Goal: Task Accomplishment & Management: Complete application form

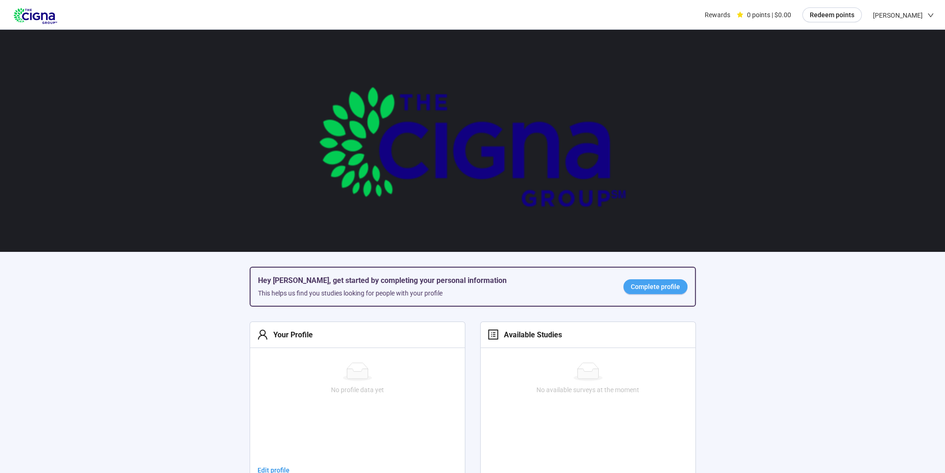
click at [668, 280] on link "Complete profile" at bounding box center [655, 286] width 64 height 15
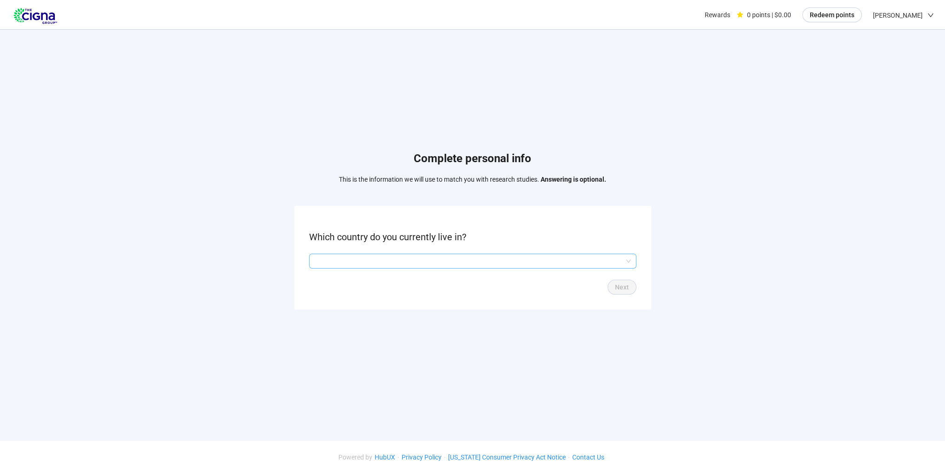
click at [535, 259] on input "search" at bounding box center [473, 261] width 316 height 14
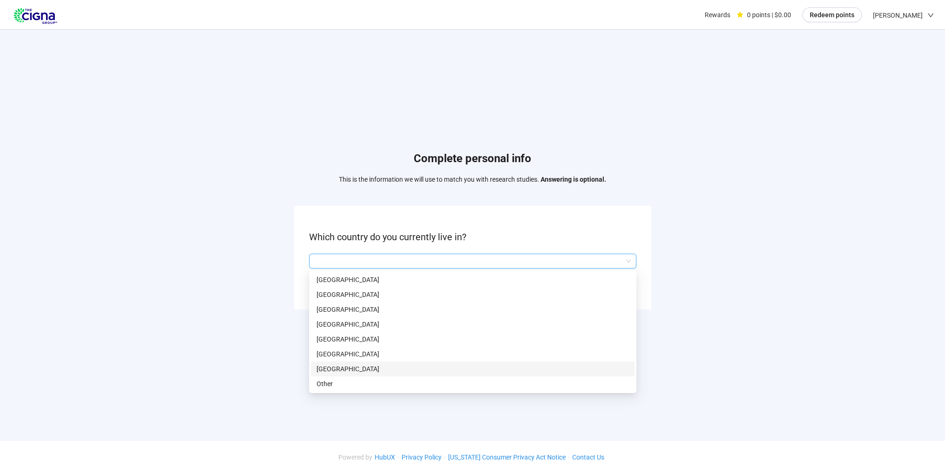
click at [410, 368] on p "[GEOGRAPHIC_DATA]" at bounding box center [472, 369] width 312 height 10
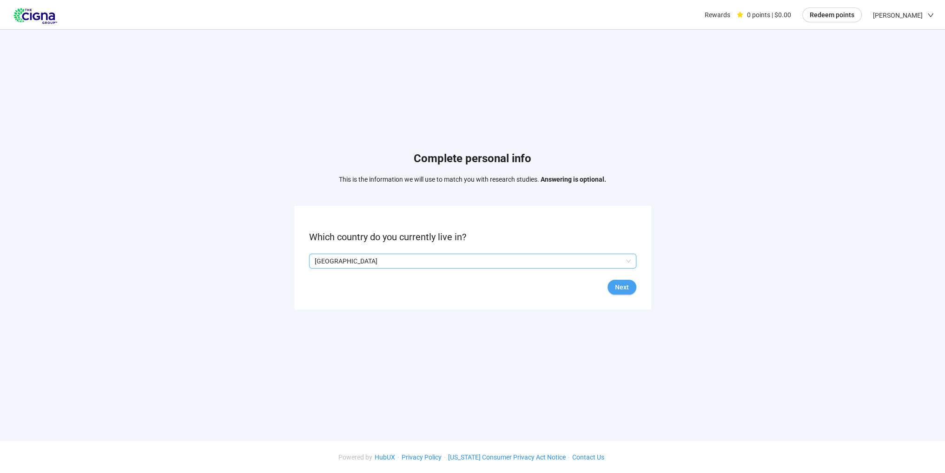
click at [620, 288] on span "Next" at bounding box center [622, 287] width 14 height 10
click at [515, 259] on input "search" at bounding box center [473, 261] width 316 height 14
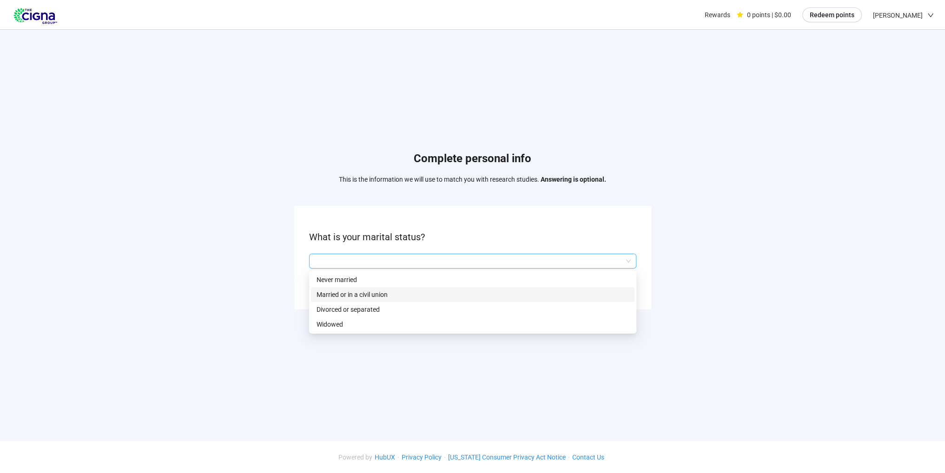
click at [407, 291] on p "Married or in a civil union" at bounding box center [472, 294] width 312 height 10
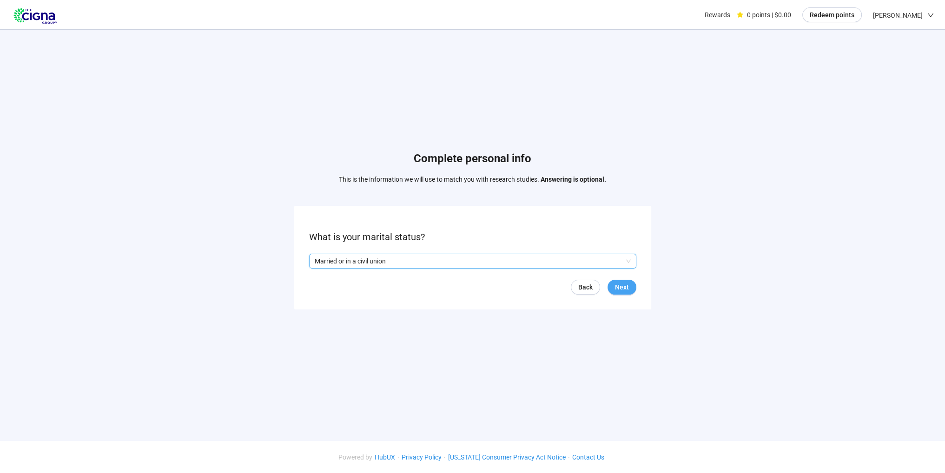
click at [625, 285] on span "Next" at bounding box center [622, 287] width 14 height 10
click at [465, 261] on input "search" at bounding box center [473, 261] width 316 height 14
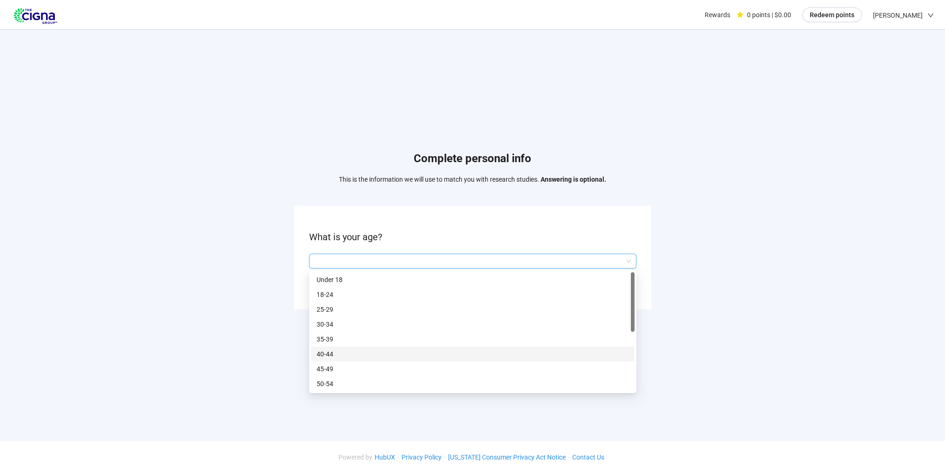
click at [335, 354] on p "40-44" at bounding box center [472, 354] width 312 height 10
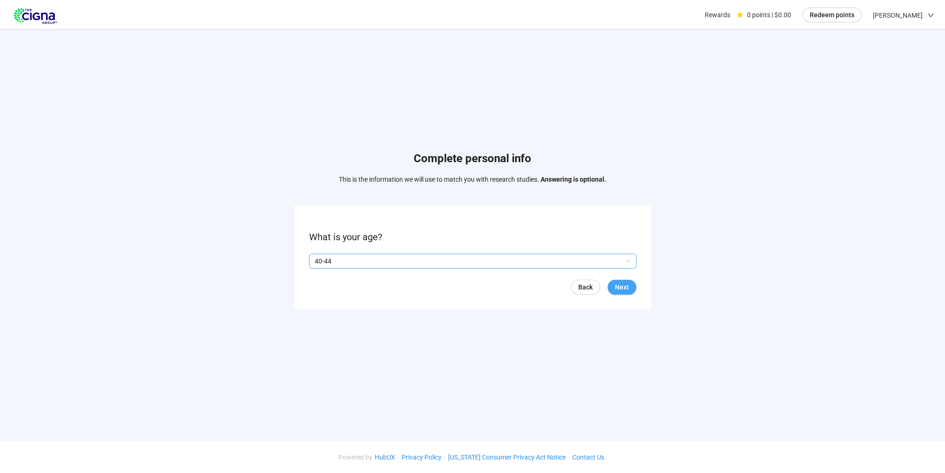
click at [617, 287] on span "Next" at bounding box center [622, 287] width 14 height 10
click at [614, 286] on button "Next" at bounding box center [621, 287] width 29 height 15
click at [526, 263] on input "search" at bounding box center [473, 261] width 316 height 14
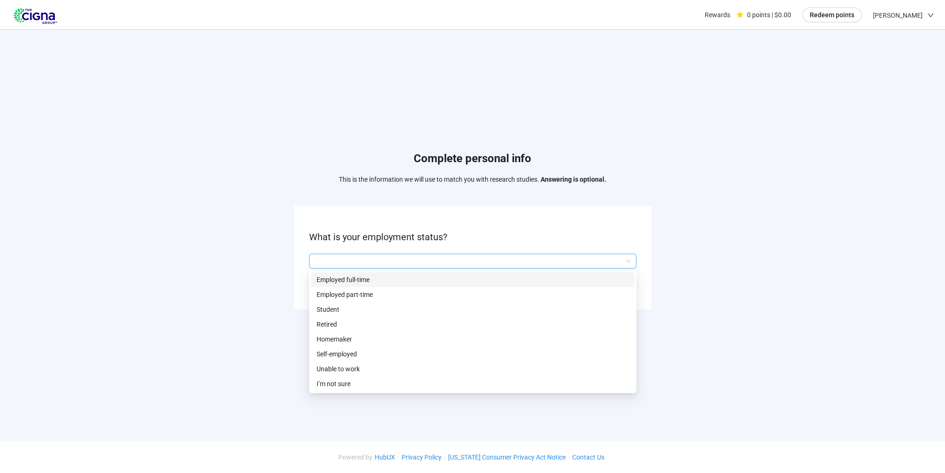
click at [459, 280] on p "Employed full-time" at bounding box center [472, 280] width 312 height 10
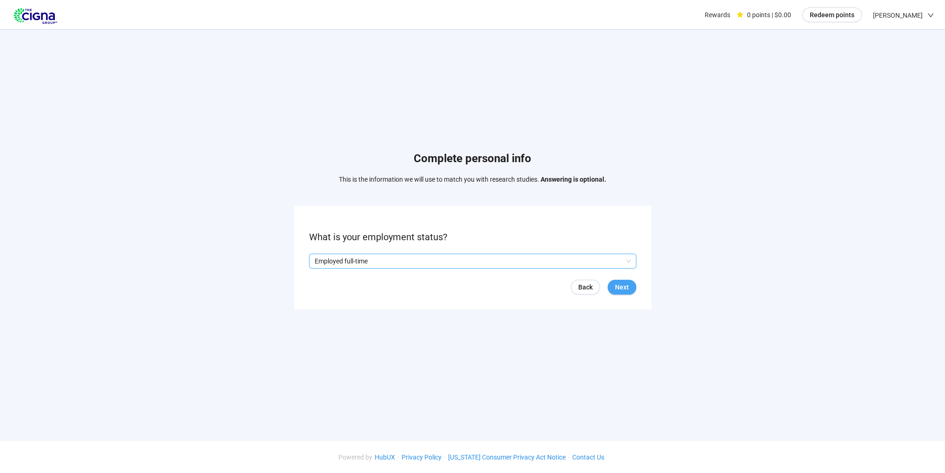
click at [619, 284] on span "Next" at bounding box center [622, 287] width 14 height 10
click at [422, 261] on input "search" at bounding box center [473, 261] width 316 height 14
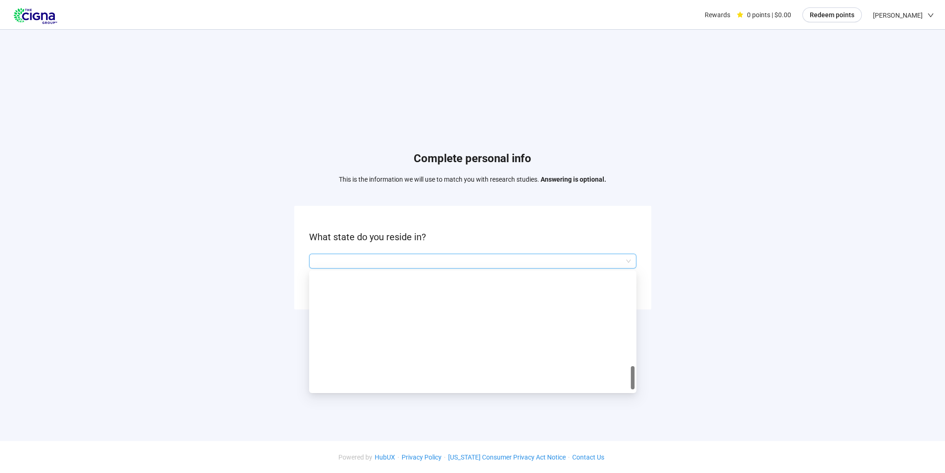
scroll to position [639, 0]
click at [331, 278] on p "[GEOGRAPHIC_DATA]" at bounding box center [472, 280] width 312 height 10
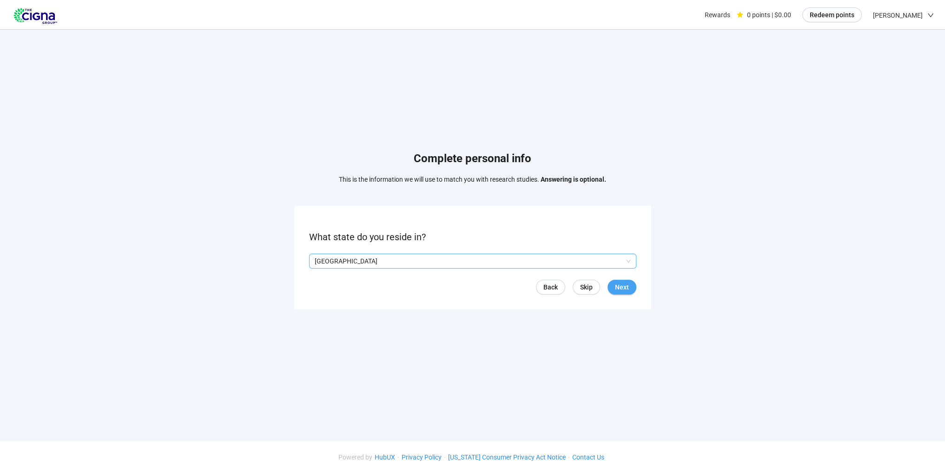
click at [620, 286] on span "Next" at bounding box center [622, 287] width 14 height 10
click at [557, 256] on input "search" at bounding box center [473, 261] width 316 height 14
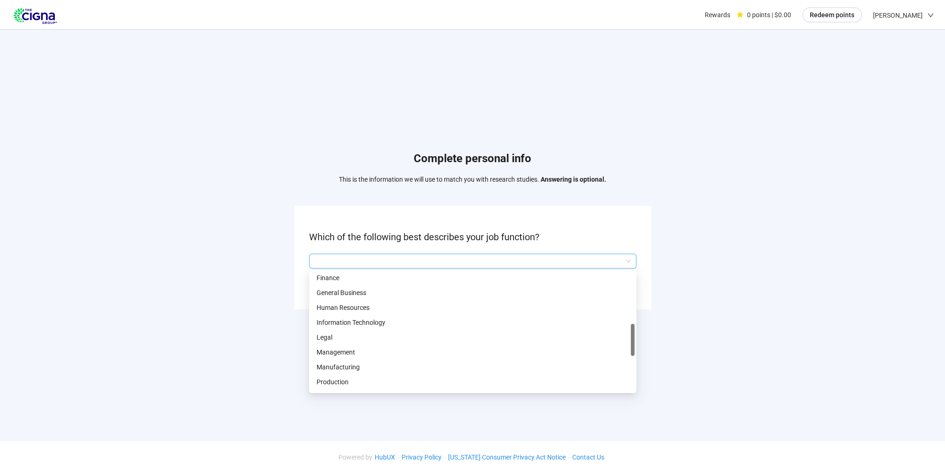
scroll to position [255, 0]
drag, startPoint x: 633, startPoint y: 315, endPoint x: 638, endPoint y: 336, distance: 21.8
click at [638, 336] on div "Complete personal info This is the information we will use to match you with re…" at bounding box center [472, 233] width 945 height 406
click at [387, 321] on p "Information Technology" at bounding box center [472, 322] width 312 height 10
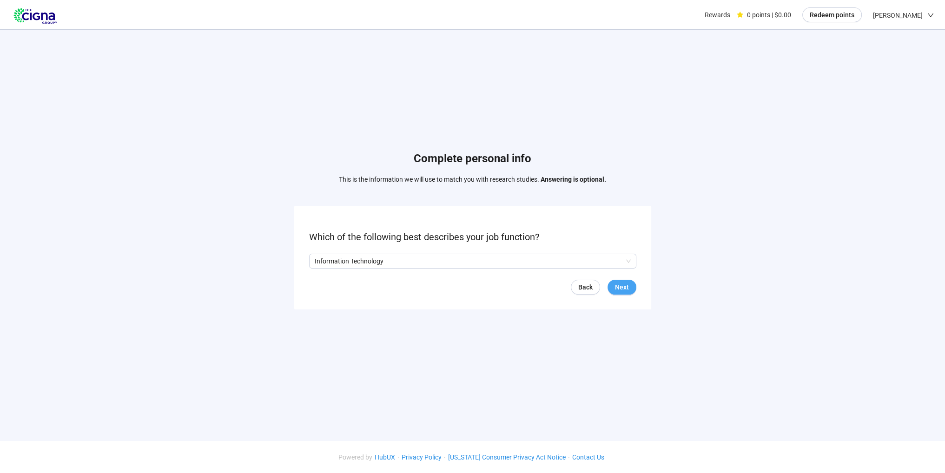
click at [620, 289] on span "Next" at bounding box center [622, 287] width 14 height 10
click at [585, 259] on input "search" at bounding box center [473, 261] width 316 height 14
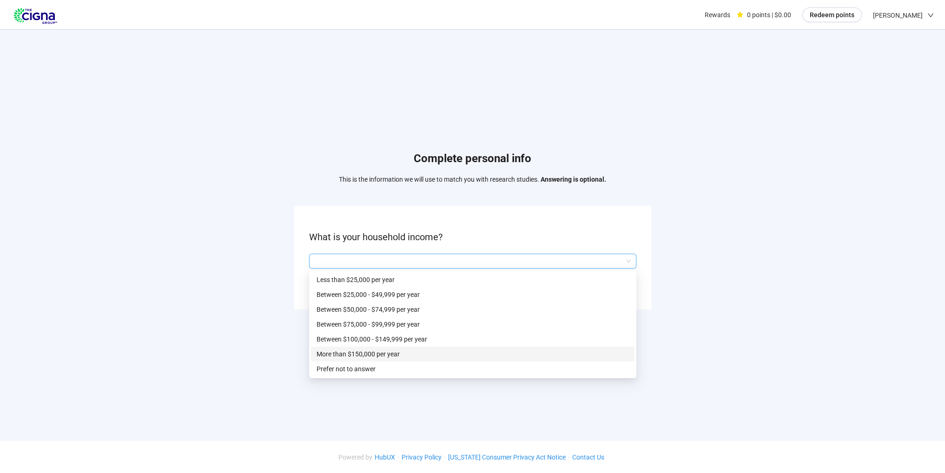
click at [396, 355] on p "More than $150,000 per year" at bounding box center [472, 354] width 312 height 10
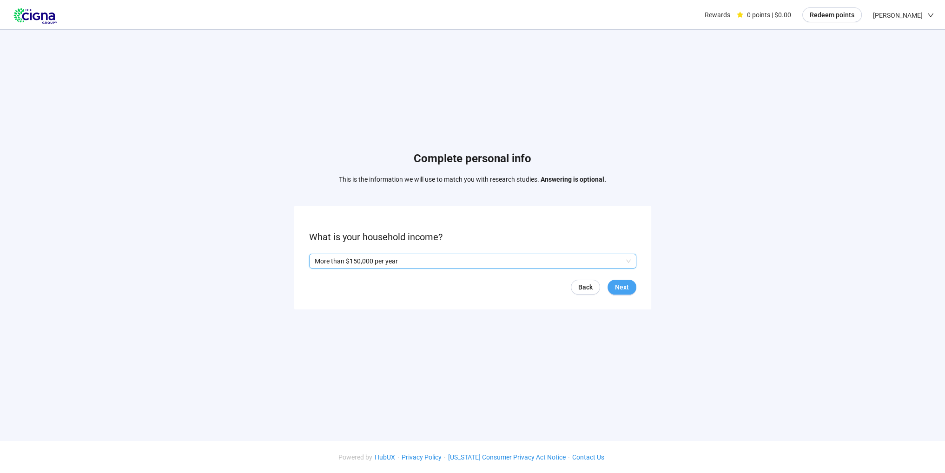
click at [628, 288] on span "Next" at bounding box center [622, 287] width 14 height 10
click at [616, 286] on span "Next" at bounding box center [622, 287] width 14 height 10
click at [587, 262] on input "search" at bounding box center [473, 261] width 316 height 14
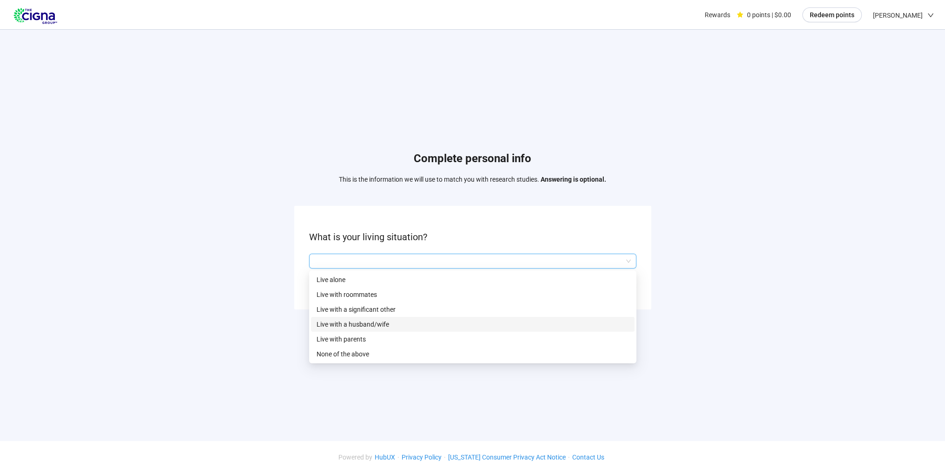
click at [373, 323] on p "Live with a husband/wife" at bounding box center [472, 324] width 312 height 10
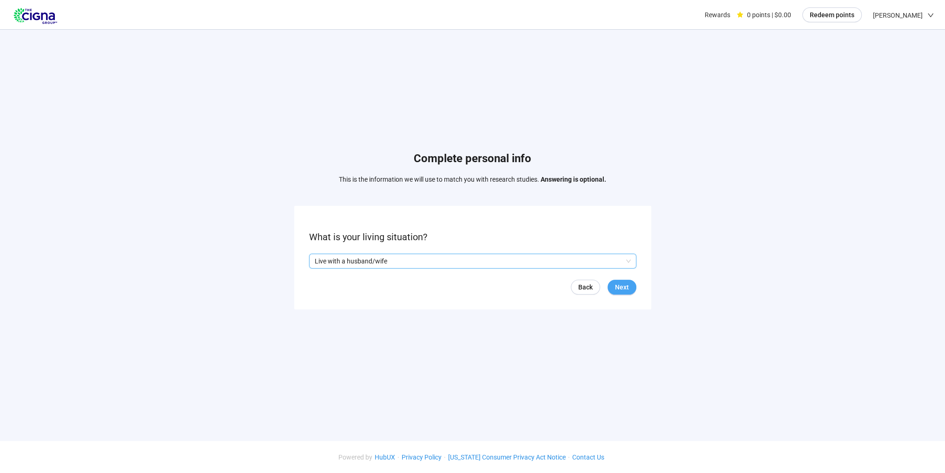
click at [620, 288] on span "Next" at bounding box center [622, 287] width 14 height 10
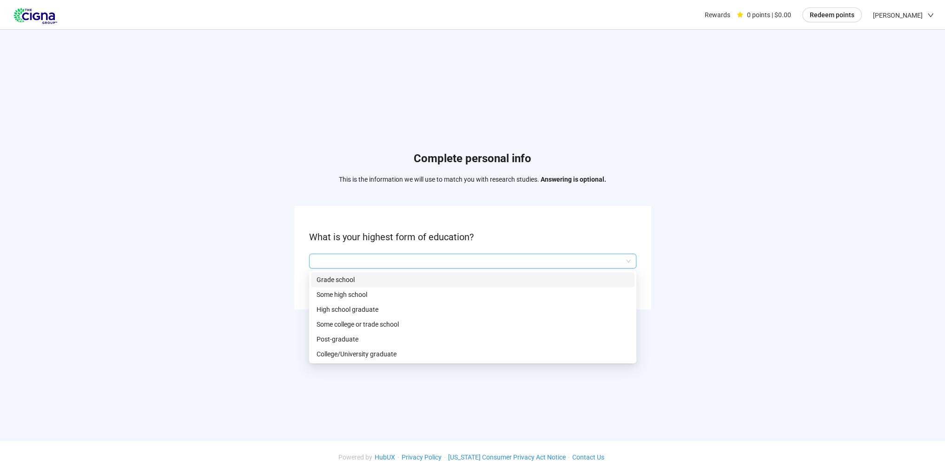
click at [547, 258] on input "search" at bounding box center [473, 261] width 316 height 14
click at [400, 355] on p "College/University graduate" at bounding box center [472, 354] width 312 height 10
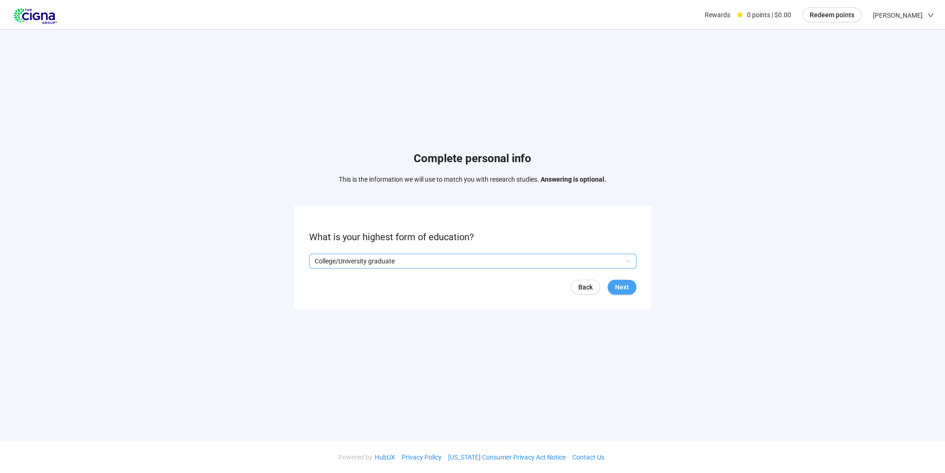
click at [619, 289] on span "Next" at bounding box center [622, 287] width 14 height 10
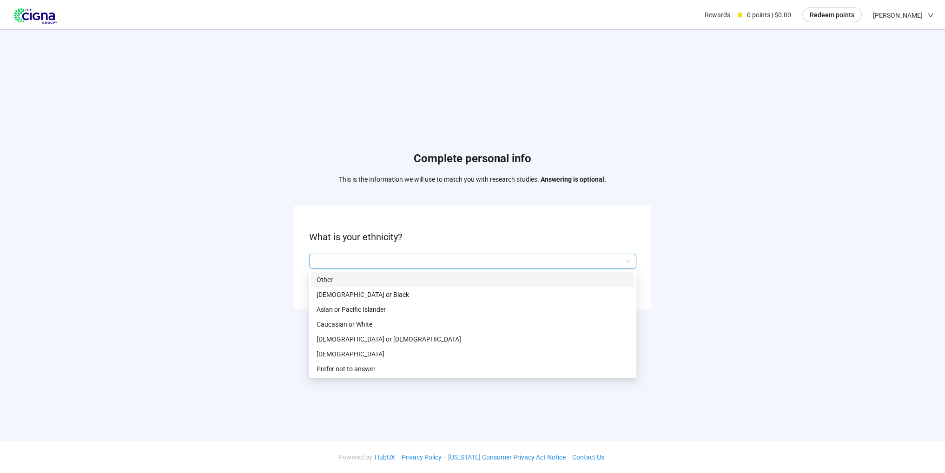
click at [459, 259] on input "search" at bounding box center [473, 261] width 316 height 14
click at [367, 305] on p "Asian or Pacific Islander" at bounding box center [472, 309] width 312 height 10
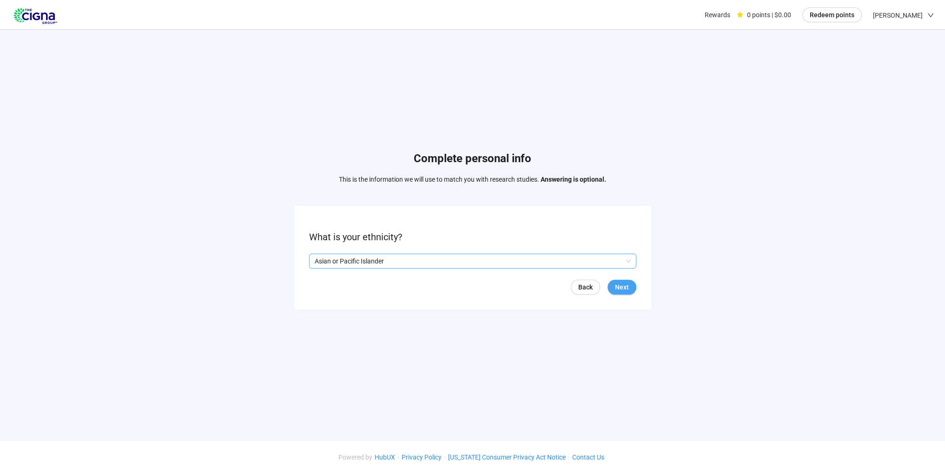
click at [611, 285] on button "Next" at bounding box center [621, 287] width 29 height 15
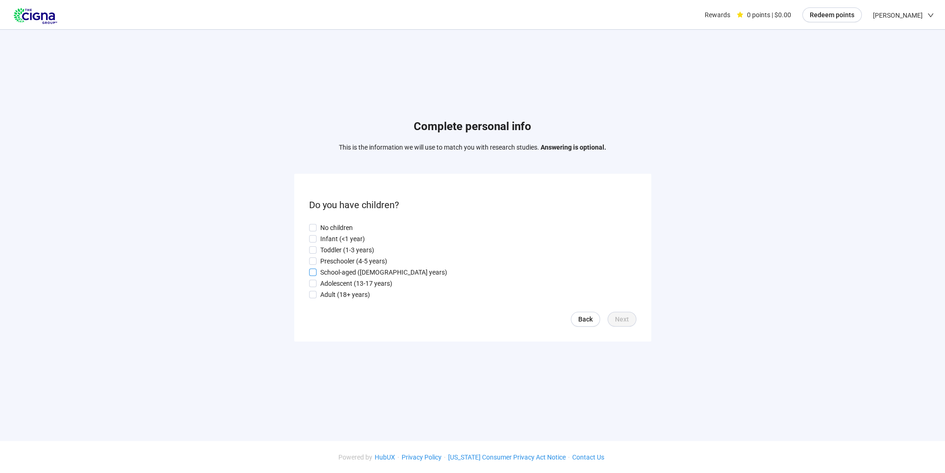
click at [341, 271] on p "School-aged ([DEMOGRAPHIC_DATA] years)" at bounding box center [383, 272] width 127 height 10
click at [627, 320] on span "Next" at bounding box center [622, 319] width 14 height 10
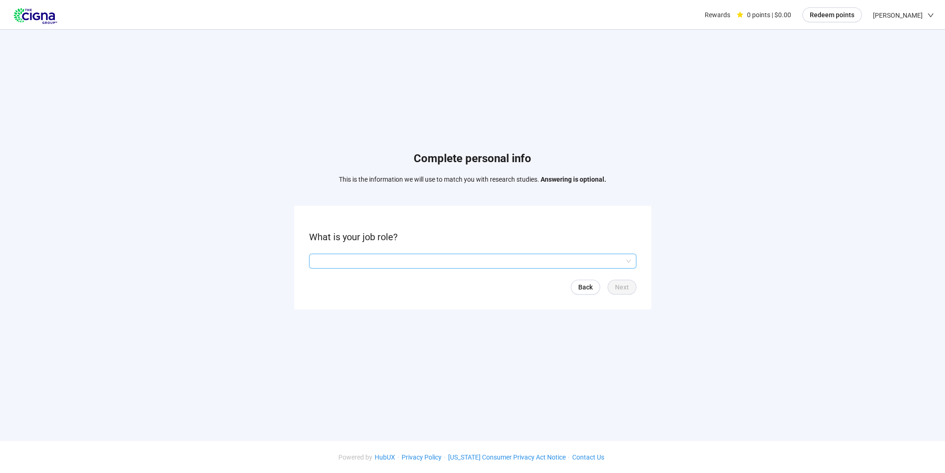
click at [538, 259] on input "search" at bounding box center [473, 261] width 316 height 14
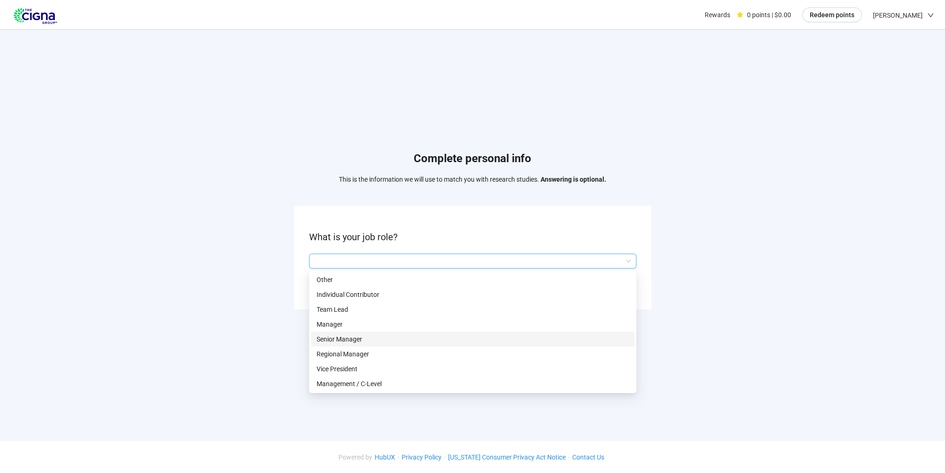
click at [351, 335] on p "Senior Manager" at bounding box center [472, 339] width 312 height 10
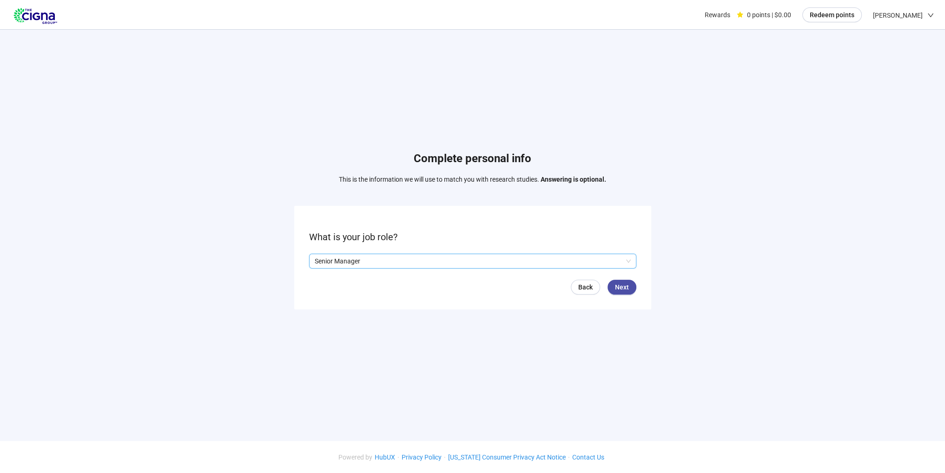
click at [350, 259] on p "Senior Manager" at bounding box center [469, 261] width 308 height 14
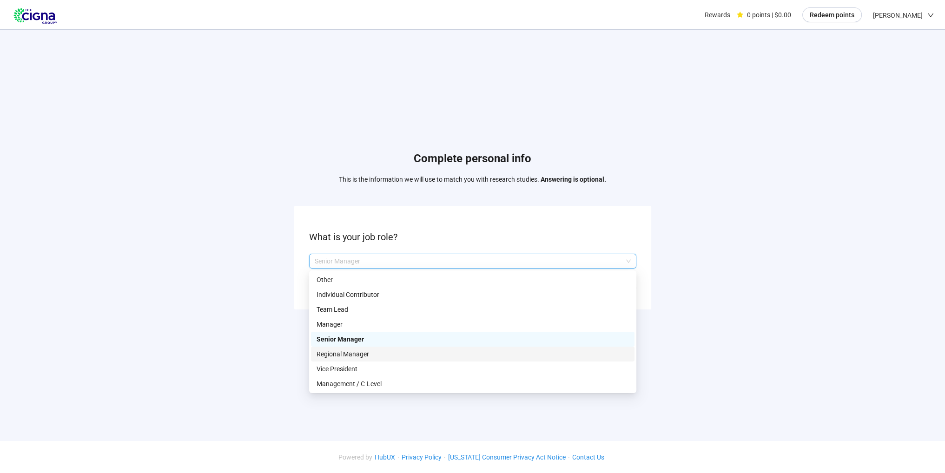
click at [331, 352] on p "Regional Manager" at bounding box center [472, 354] width 312 height 10
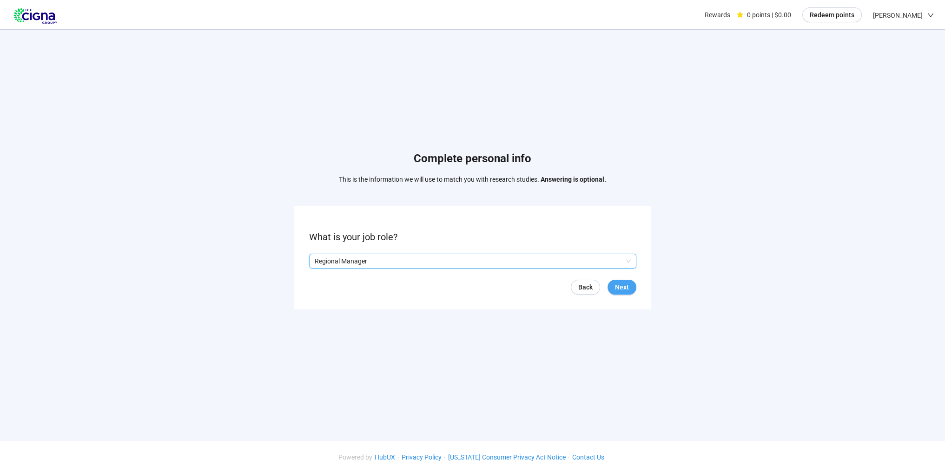
click at [618, 287] on span "Next" at bounding box center [622, 287] width 14 height 10
click at [576, 261] on input "search" at bounding box center [473, 261] width 316 height 14
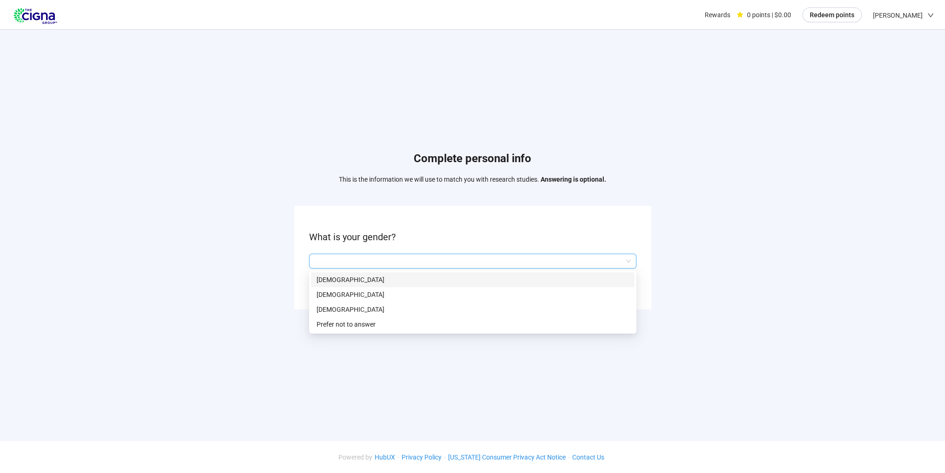
click at [501, 278] on p "[DEMOGRAPHIC_DATA]" at bounding box center [472, 280] width 312 height 10
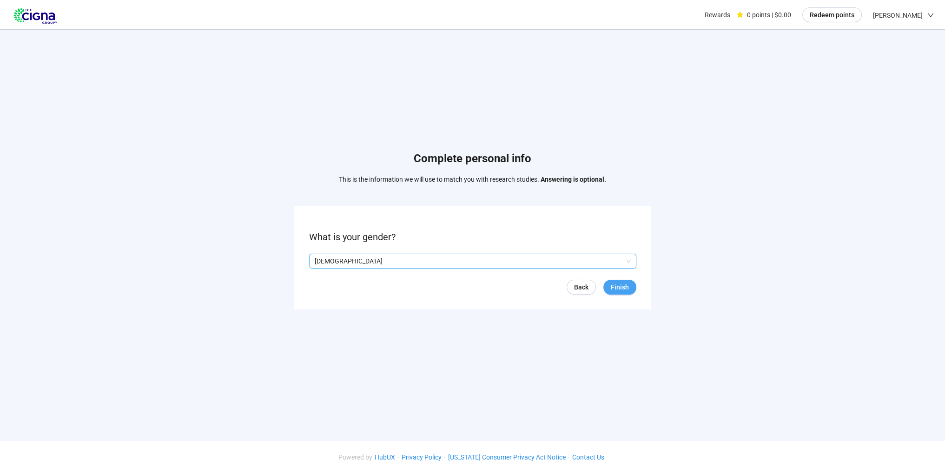
click at [621, 287] on span "Finish" at bounding box center [620, 287] width 18 height 10
